Goal: Find specific page/section: Find specific page/section

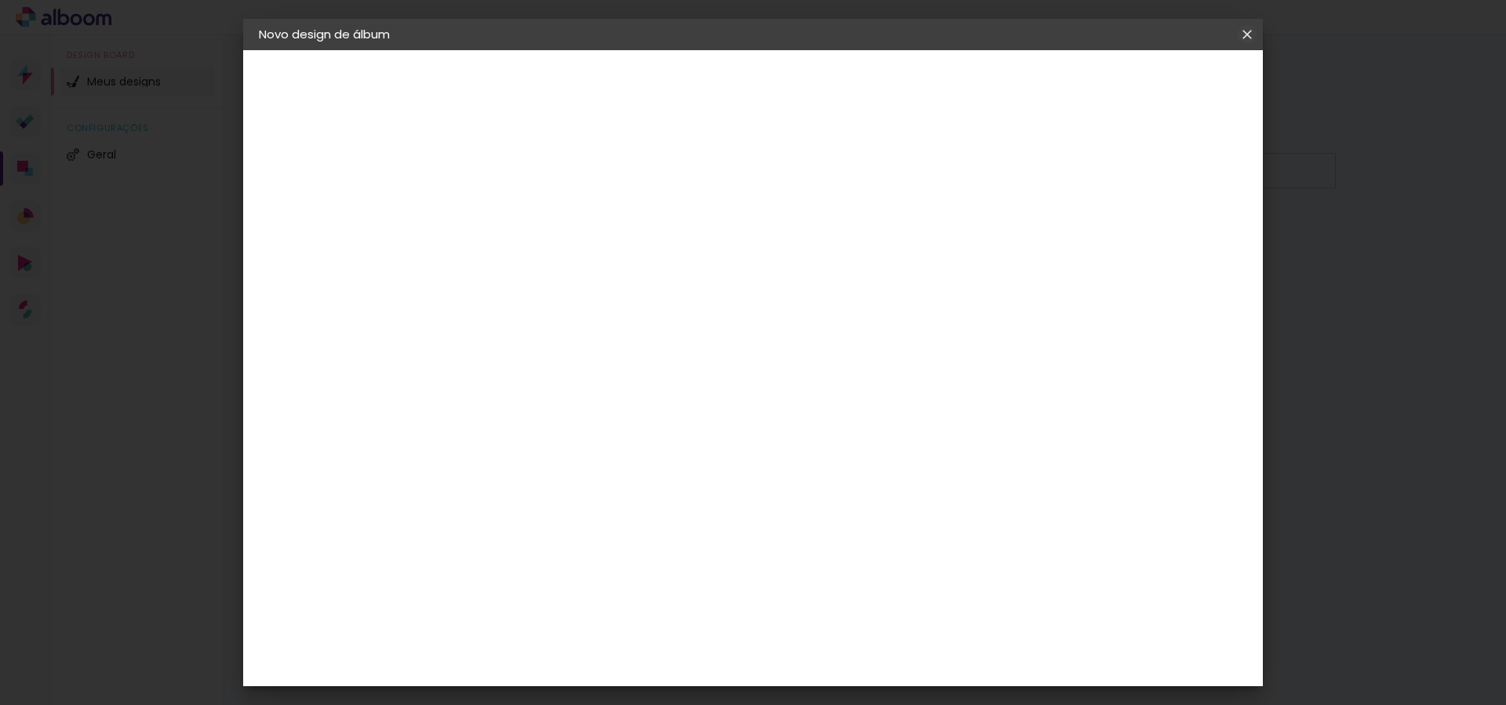
click at [0, 0] on iron-icon at bounding box center [0, 0] width 0 height 0
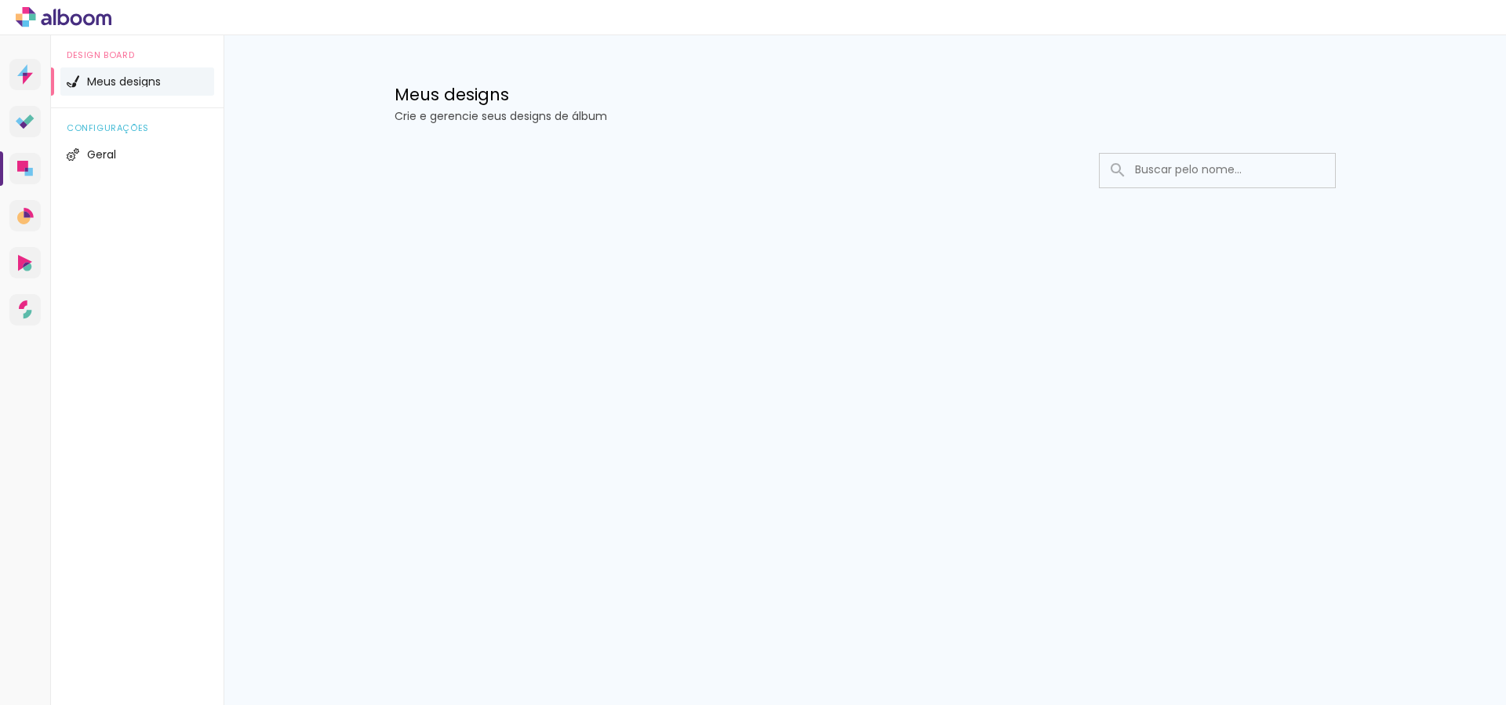
click at [1195, 172] on input at bounding box center [1238, 170] width 223 height 32
type input "[PERSON_NAME]"
type paper-input "[PERSON_NAME]"
click at [1322, 169] on iron-icon at bounding box center [1320, 169] width 15 height 15
